Goal: Task Accomplishment & Management: Manage account settings

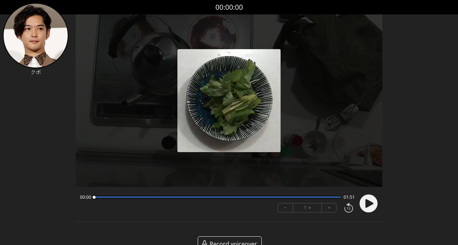
click at [373, 209] on circle at bounding box center [368, 204] width 18 height 18
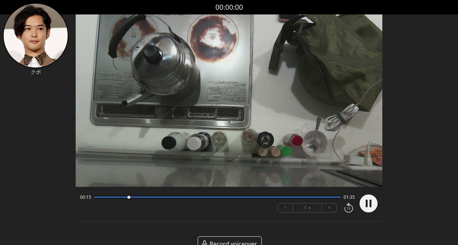
click at [161, 198] on div at bounding box center [217, 198] width 247 height 4
click at [187, 198] on div at bounding box center [217, 198] width 247 height 4
click at [223, 199] on div at bounding box center [217, 198] width 247 height 4
click at [275, 199] on div "00:59 00:52" at bounding box center [217, 198] width 275 height 6
click at [275, 198] on div at bounding box center [217, 198] width 247 height 4
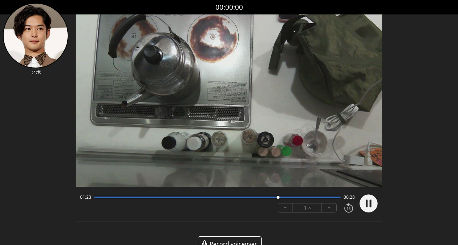
click at [317, 199] on div at bounding box center [217, 198] width 247 height 4
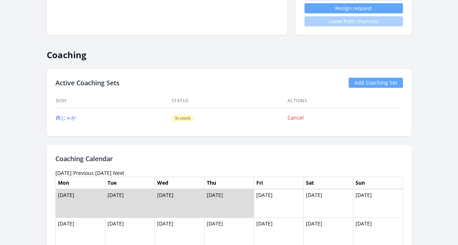
scroll to position [297, 0]
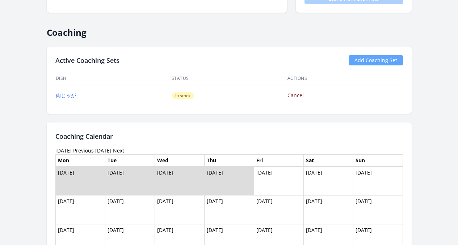
click at [304, 93] on link "Cancel" at bounding box center [295, 95] width 16 height 7
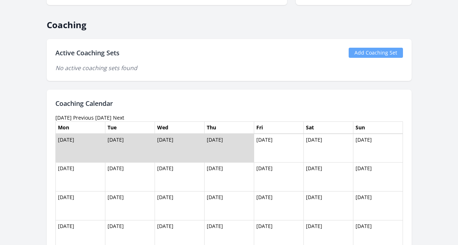
scroll to position [273, 0]
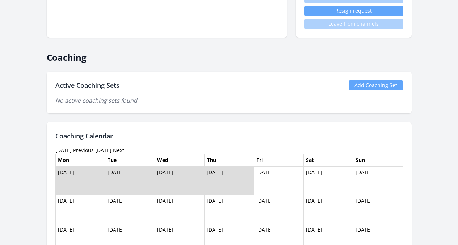
click at [388, 88] on link "Add Coaching Set" at bounding box center [376, 85] width 54 height 10
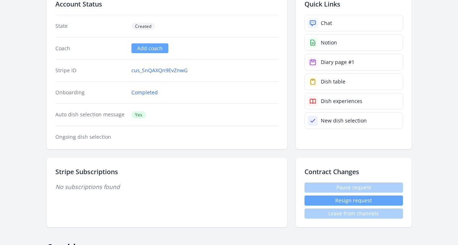
scroll to position [0, 0]
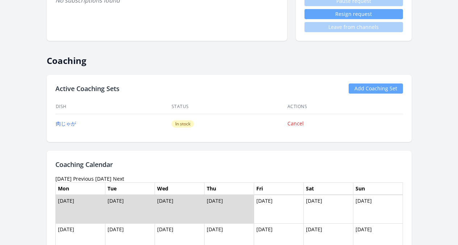
scroll to position [325, 0]
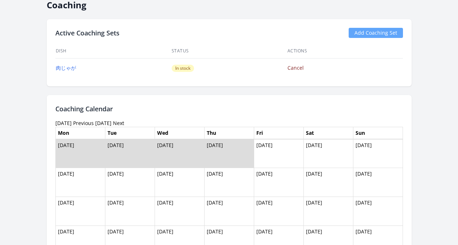
click at [304, 68] on link "Cancel" at bounding box center [295, 67] width 16 height 7
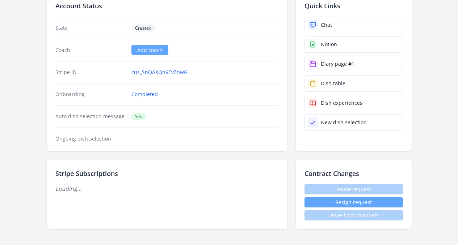
scroll to position [245, 0]
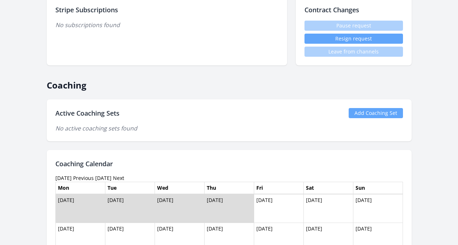
click at [385, 110] on link "Add Coaching Set" at bounding box center [376, 113] width 54 height 10
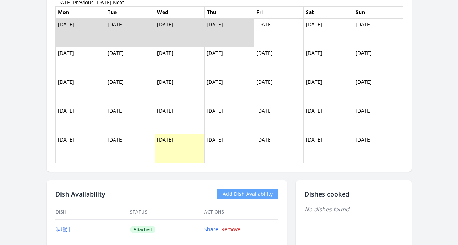
scroll to position [489, 0]
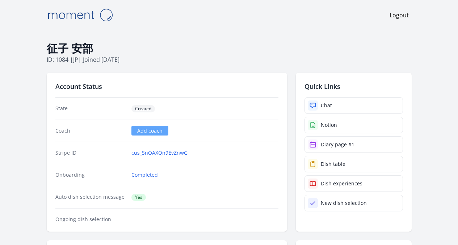
scroll to position [67, 0]
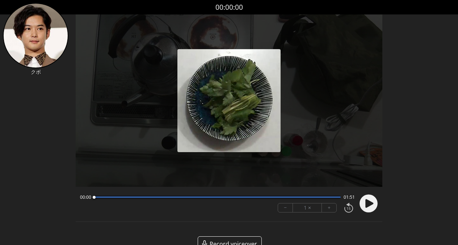
click at [371, 208] on circle at bounding box center [368, 204] width 18 height 18
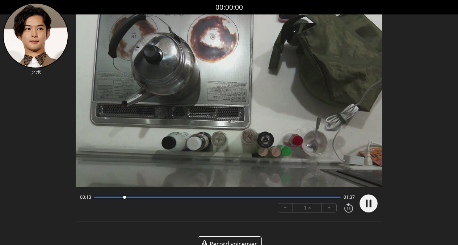
click at [147, 198] on div at bounding box center [217, 198] width 247 height 4
click at [165, 199] on div at bounding box center [217, 198] width 247 height 4
click at [199, 198] on div at bounding box center [217, 197] width 246 height 1
click at [231, 197] on div at bounding box center [217, 197] width 246 height 1
click at [267, 199] on div "01:03 00:48" at bounding box center [217, 198] width 275 height 6
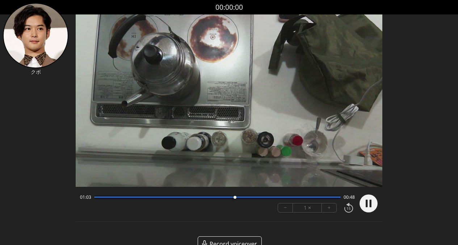
click at [267, 198] on div at bounding box center [217, 198] width 247 height 4
click at [296, 199] on div at bounding box center [217, 198] width 247 height 4
click at [315, 199] on div "01:32 00:19" at bounding box center [217, 198] width 275 height 6
click at [317, 199] on div "01:32 00:18" at bounding box center [217, 198] width 275 height 6
click at [317, 198] on div at bounding box center [217, 198] width 247 height 4
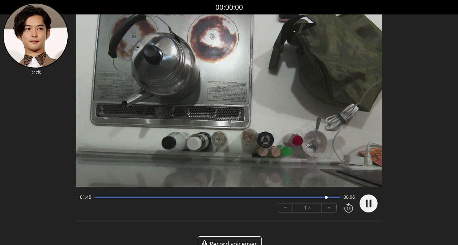
click at [369, 203] on circle at bounding box center [368, 204] width 18 height 18
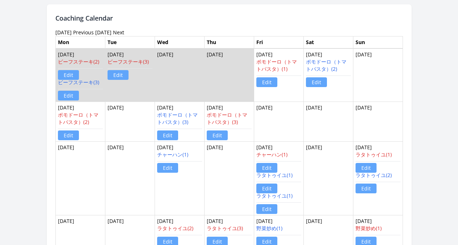
scroll to position [519, 0]
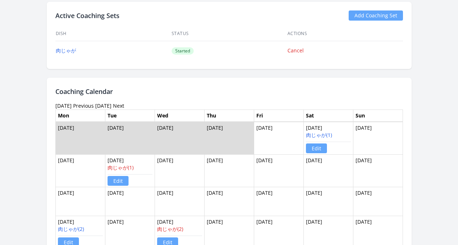
scroll to position [402, 0]
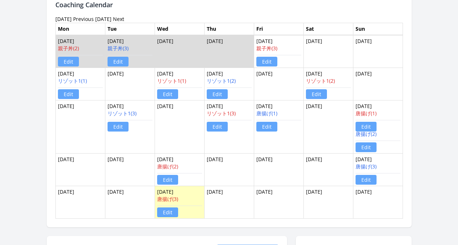
scroll to position [424, 0]
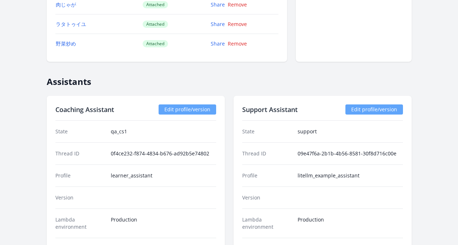
scroll to position [484, 0]
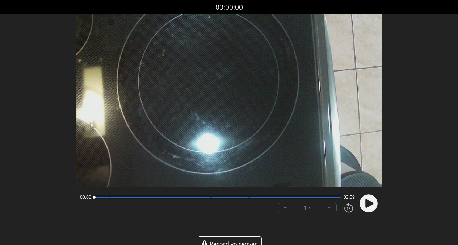
click at [370, 203] on icon at bounding box center [369, 203] width 8 height 9
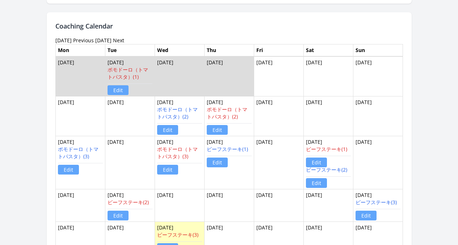
scroll to position [421, 0]
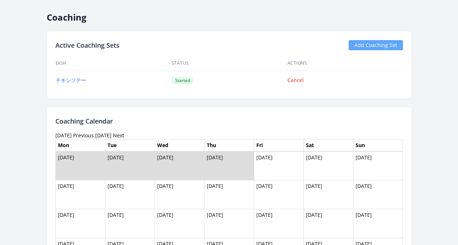
scroll to position [194, 0]
